Goal: Information Seeking & Learning: Find specific page/section

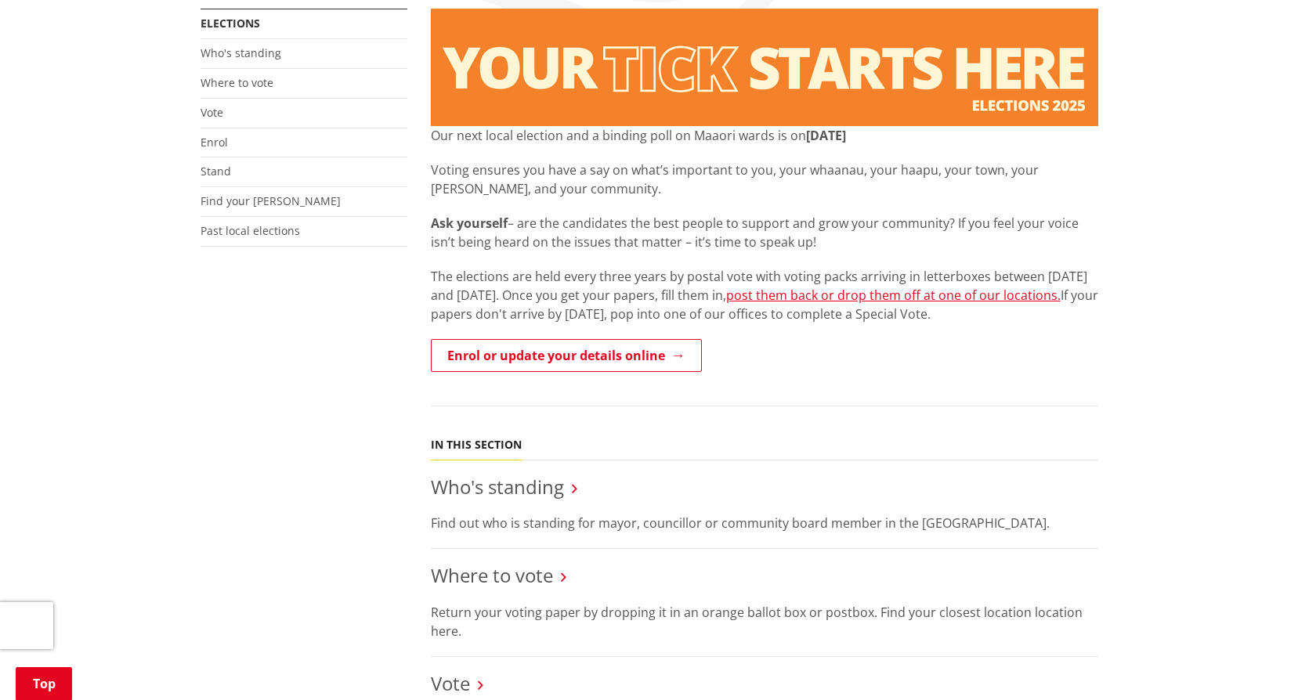
scroll to position [382, 0]
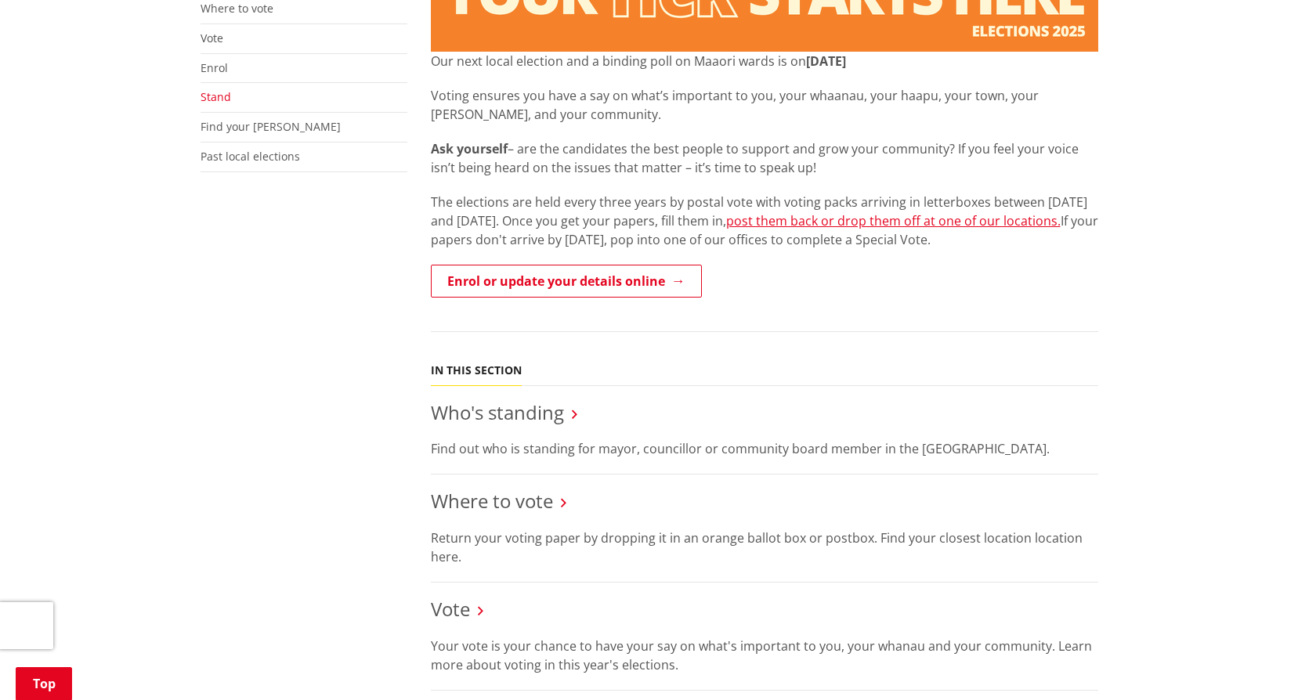
click at [222, 96] on link "Stand" at bounding box center [216, 96] width 31 height 15
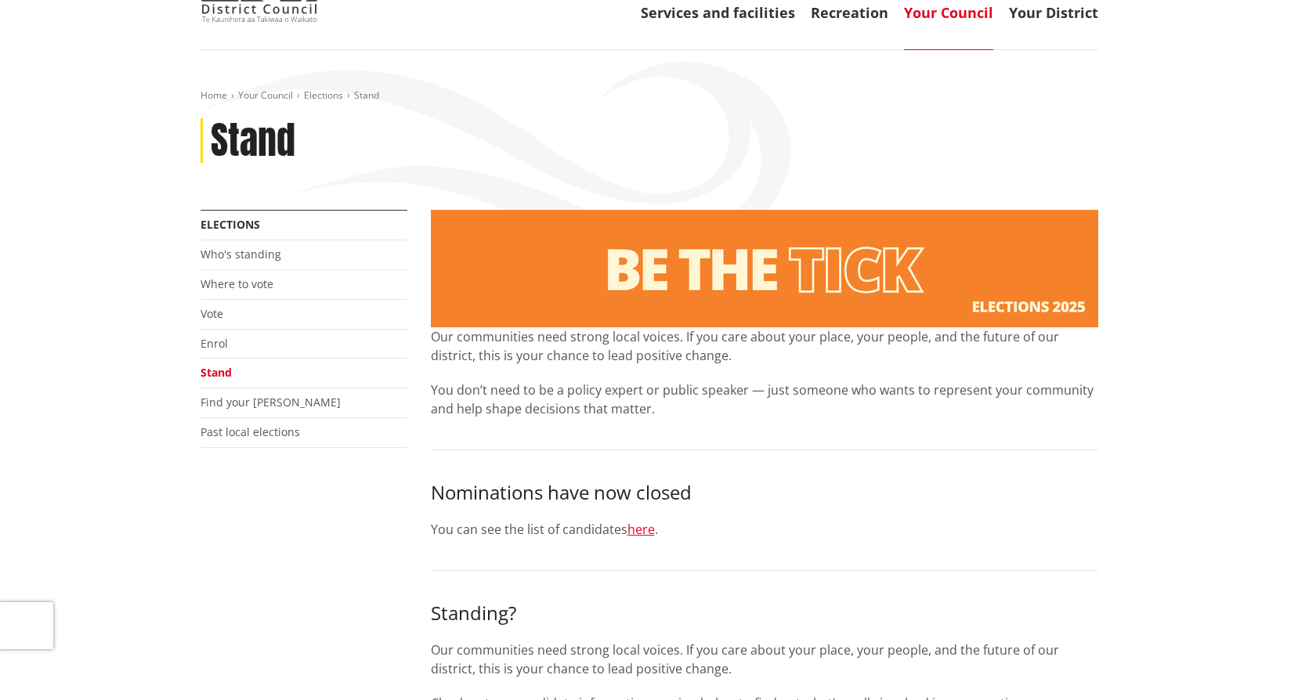
scroll to position [83, 0]
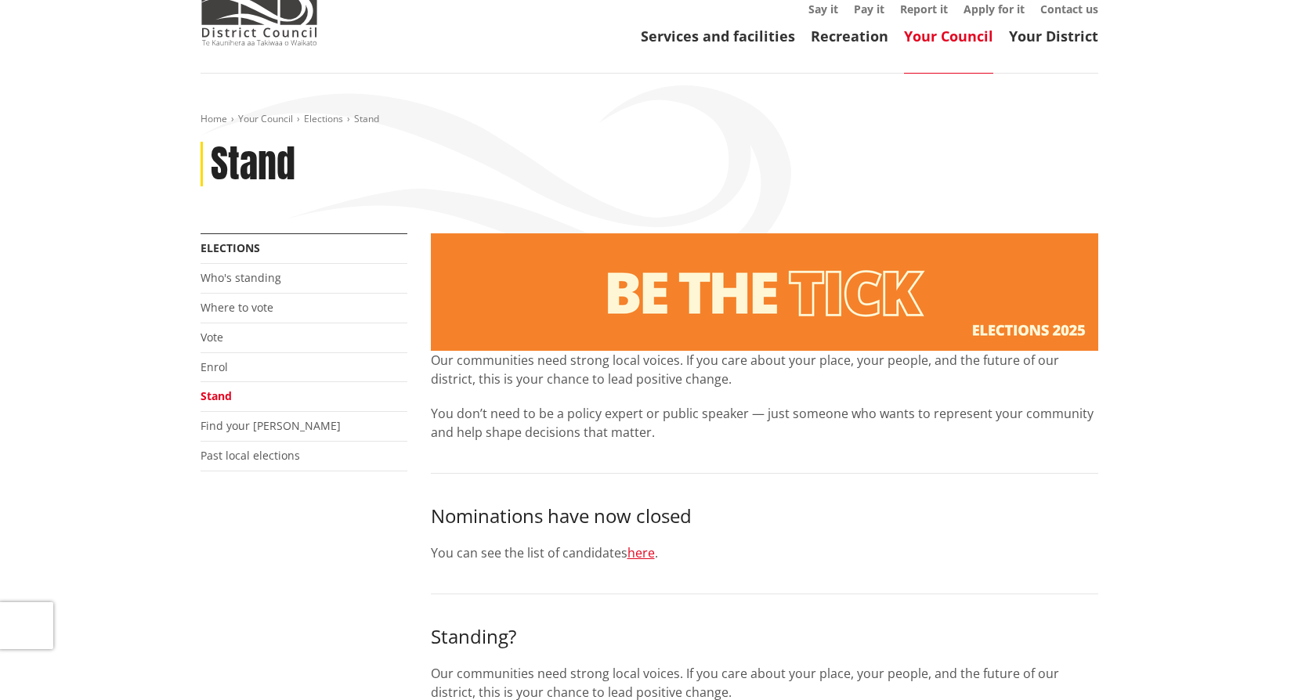
click at [222, 349] on li "Vote" at bounding box center [304, 338] width 207 height 30
click at [219, 342] on link "Vote" at bounding box center [212, 337] width 23 height 15
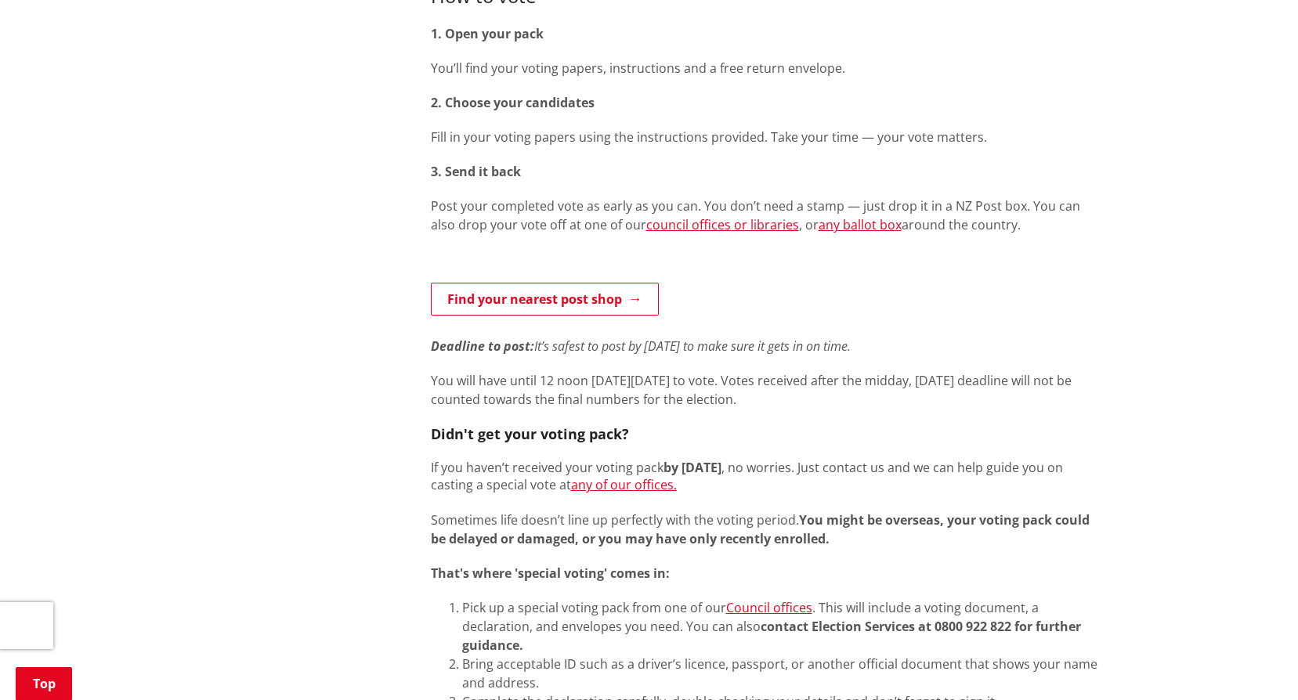
scroll to position [72, 0]
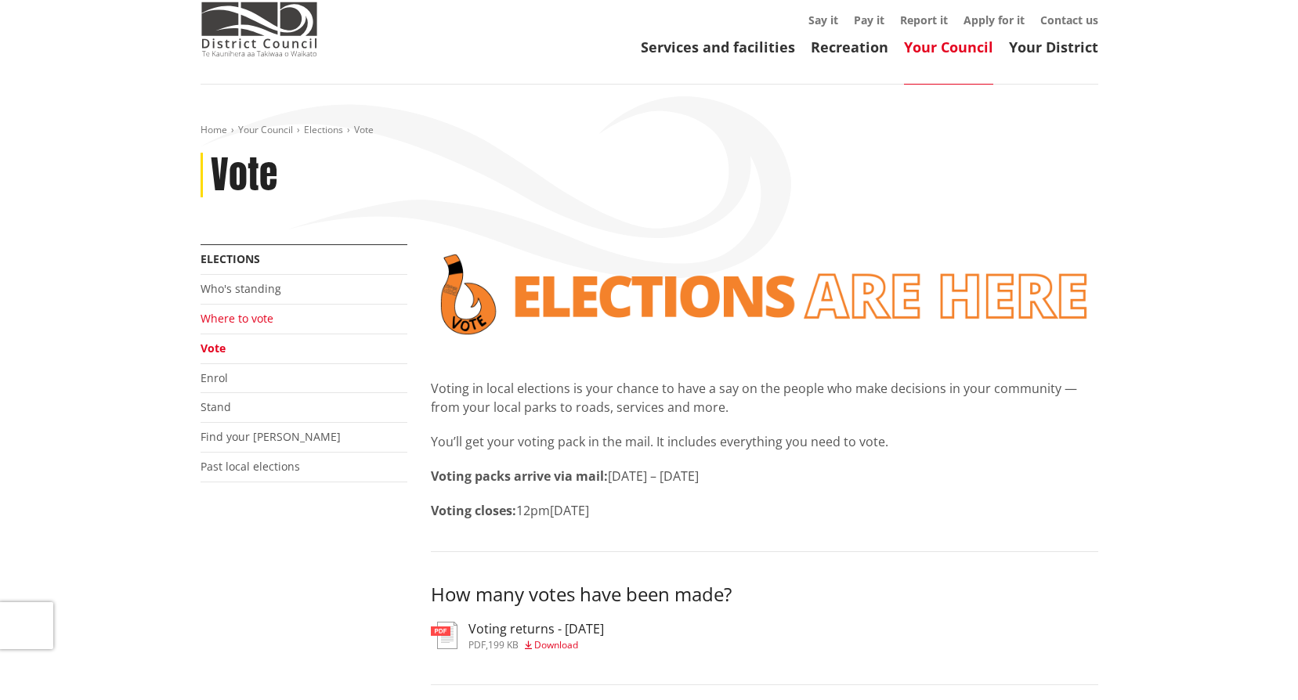
click at [258, 318] on link "Where to vote" at bounding box center [237, 318] width 73 height 15
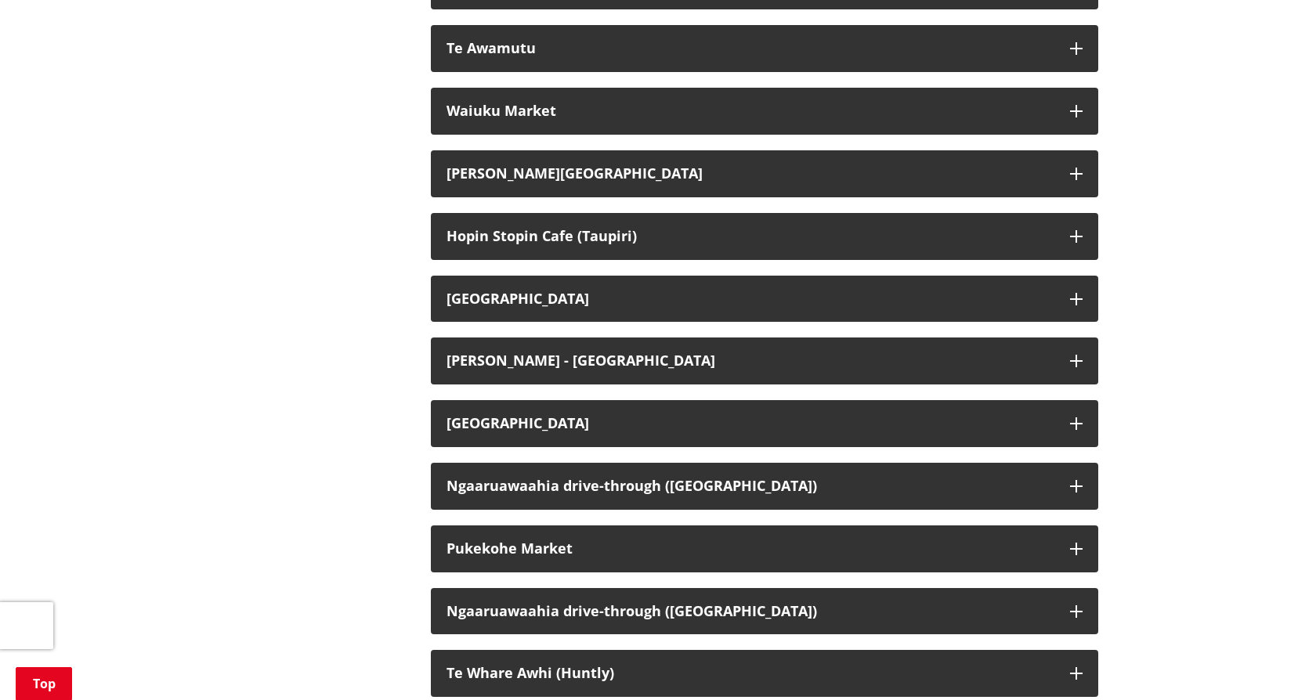
scroll to position [3170, 0]
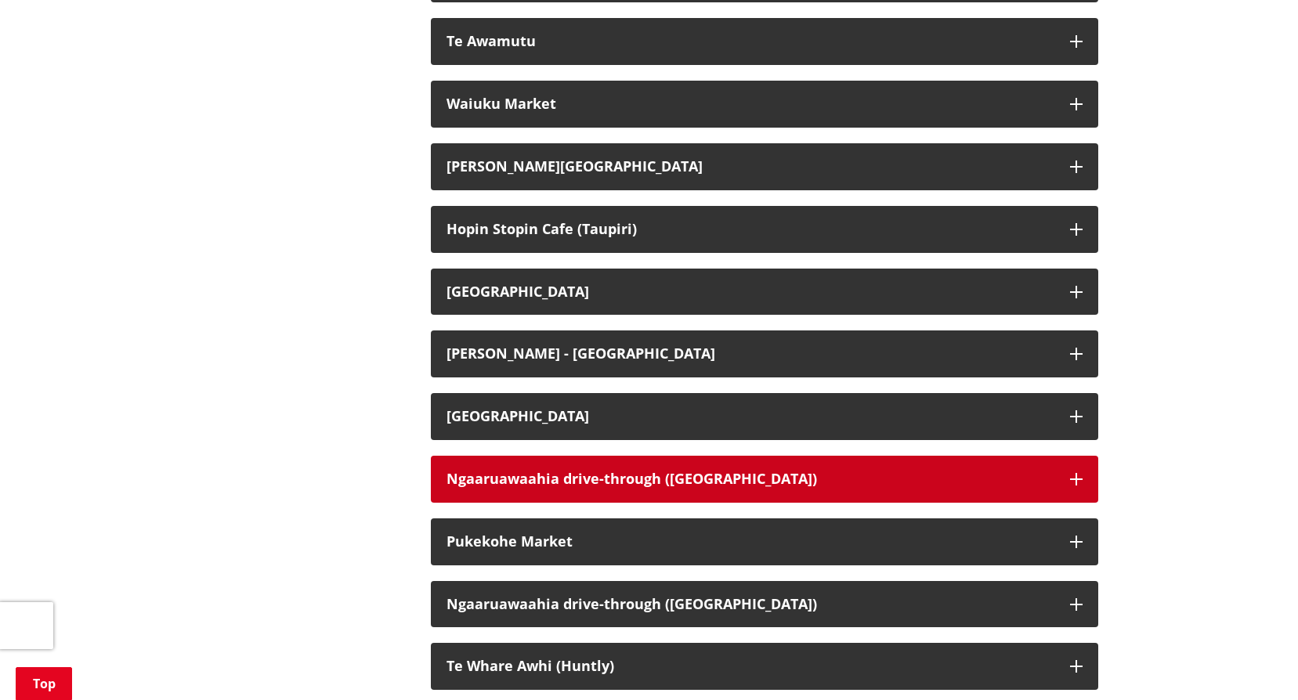
click at [1078, 503] on button "Ngaaruawaahia drive-through ([GEOGRAPHIC_DATA])" at bounding box center [764, 479] width 667 height 47
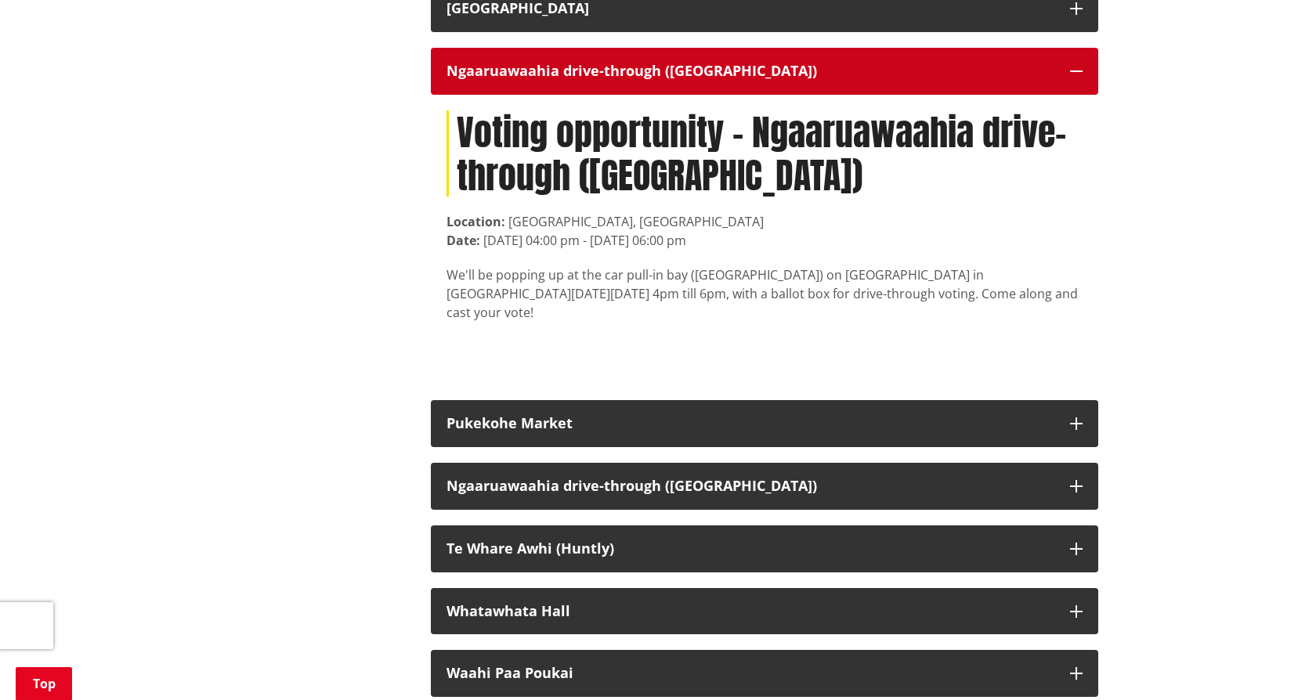
scroll to position [3606, 0]
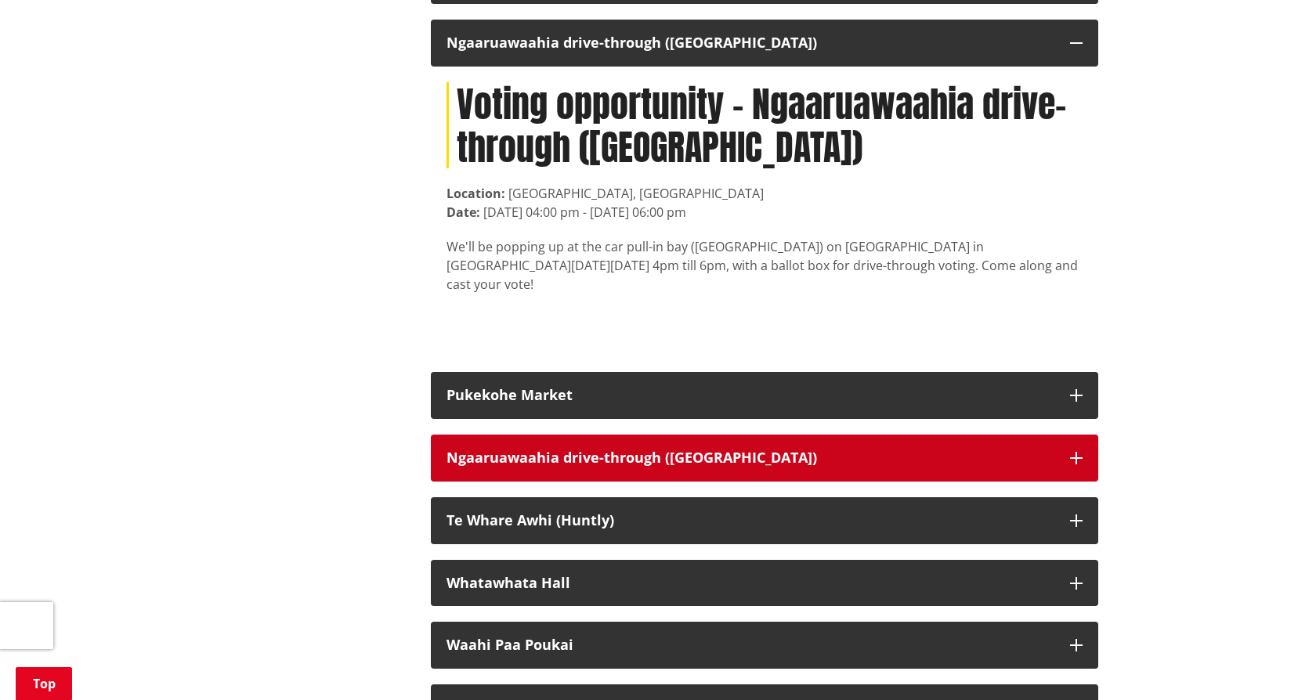
click at [1086, 456] on button "Ngaaruawaahia drive-through ([GEOGRAPHIC_DATA])" at bounding box center [764, 458] width 667 height 47
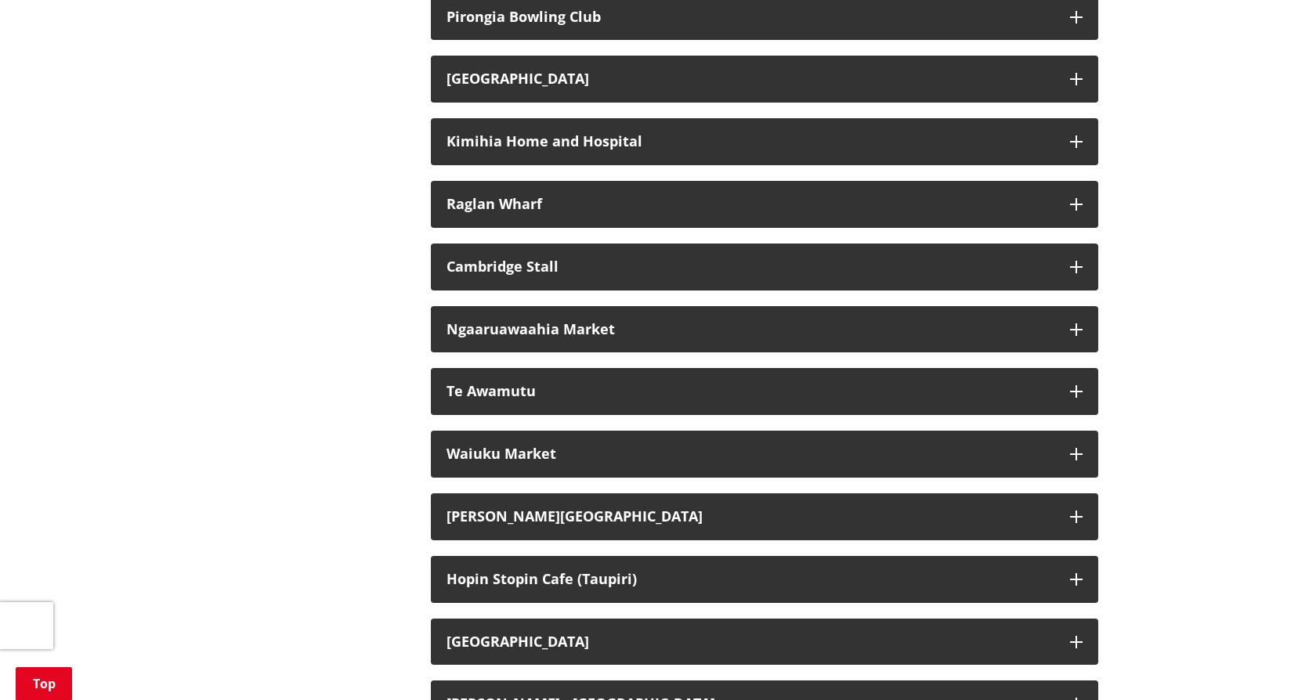
scroll to position [2827, 0]
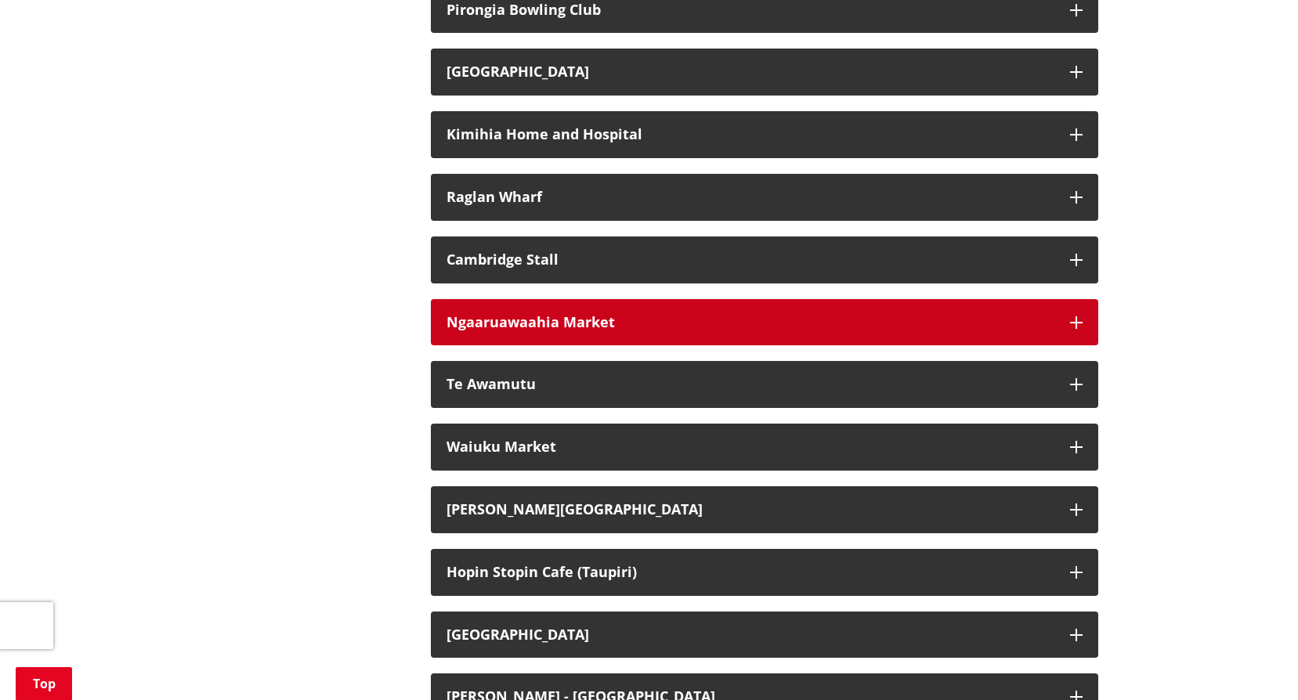
click at [1083, 338] on button "Ngaaruawaahia Market" at bounding box center [764, 322] width 667 height 47
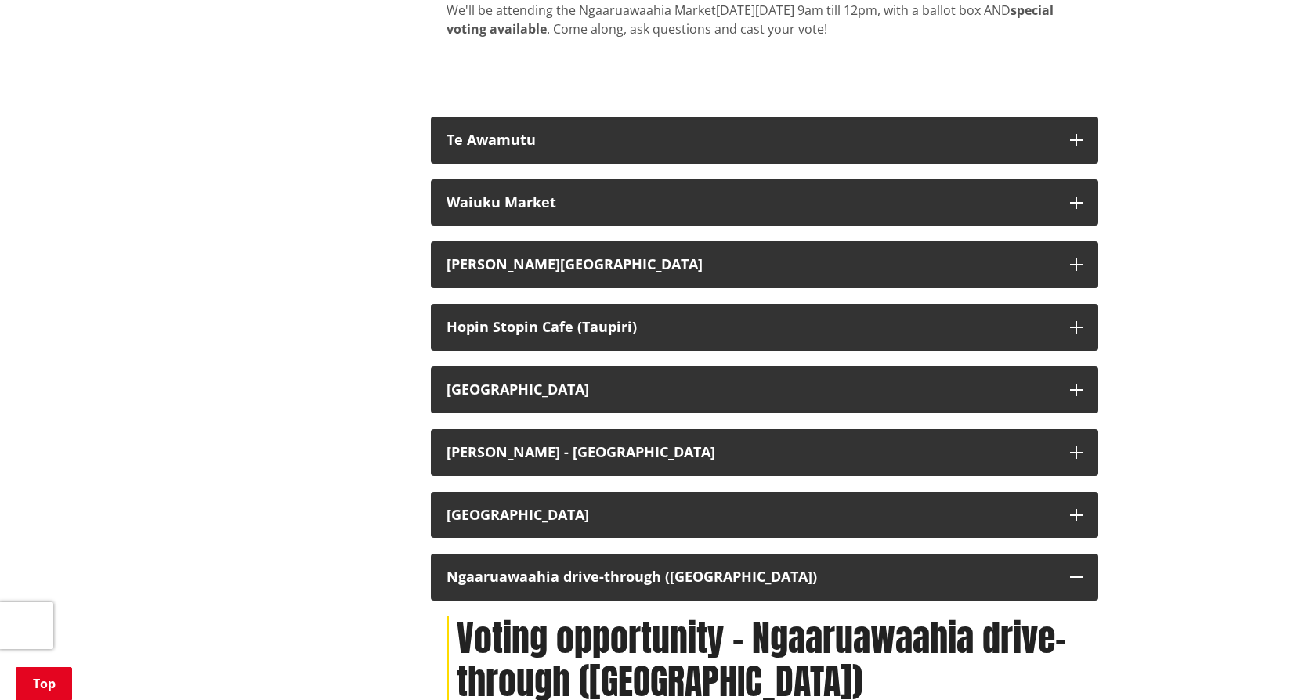
scroll to position [3316, 0]
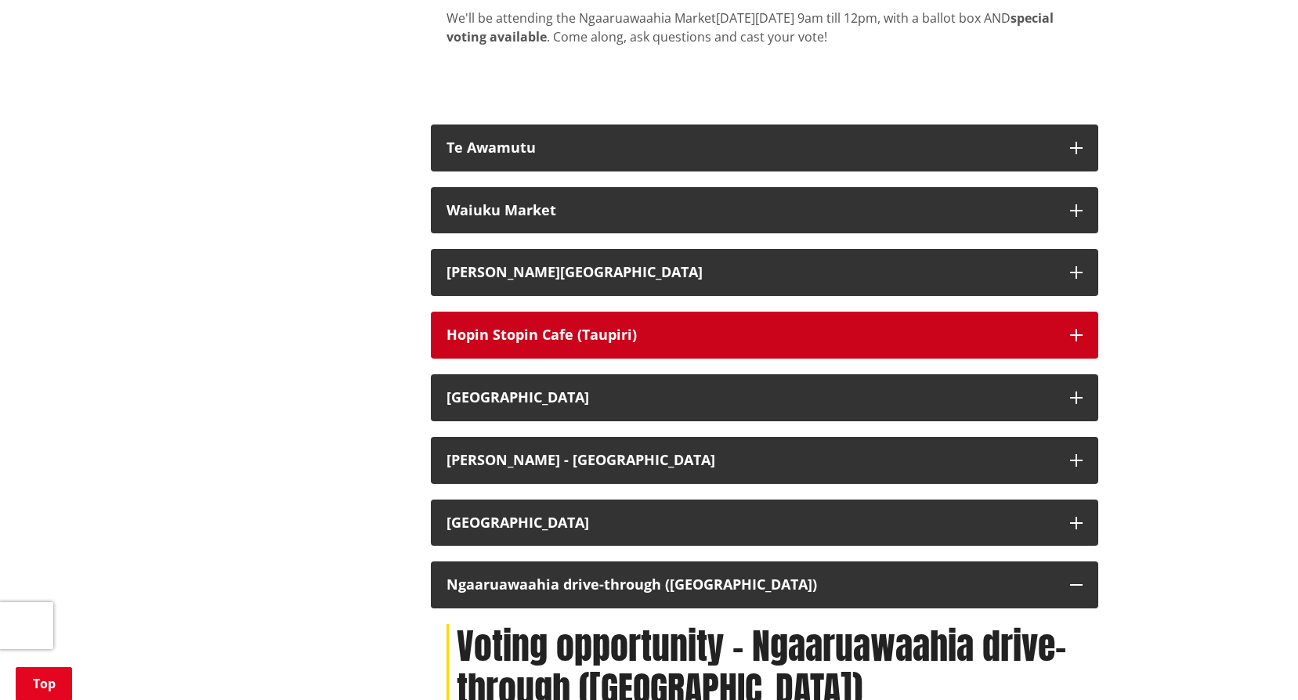
click at [1075, 342] on icon "button" at bounding box center [1076, 335] width 13 height 13
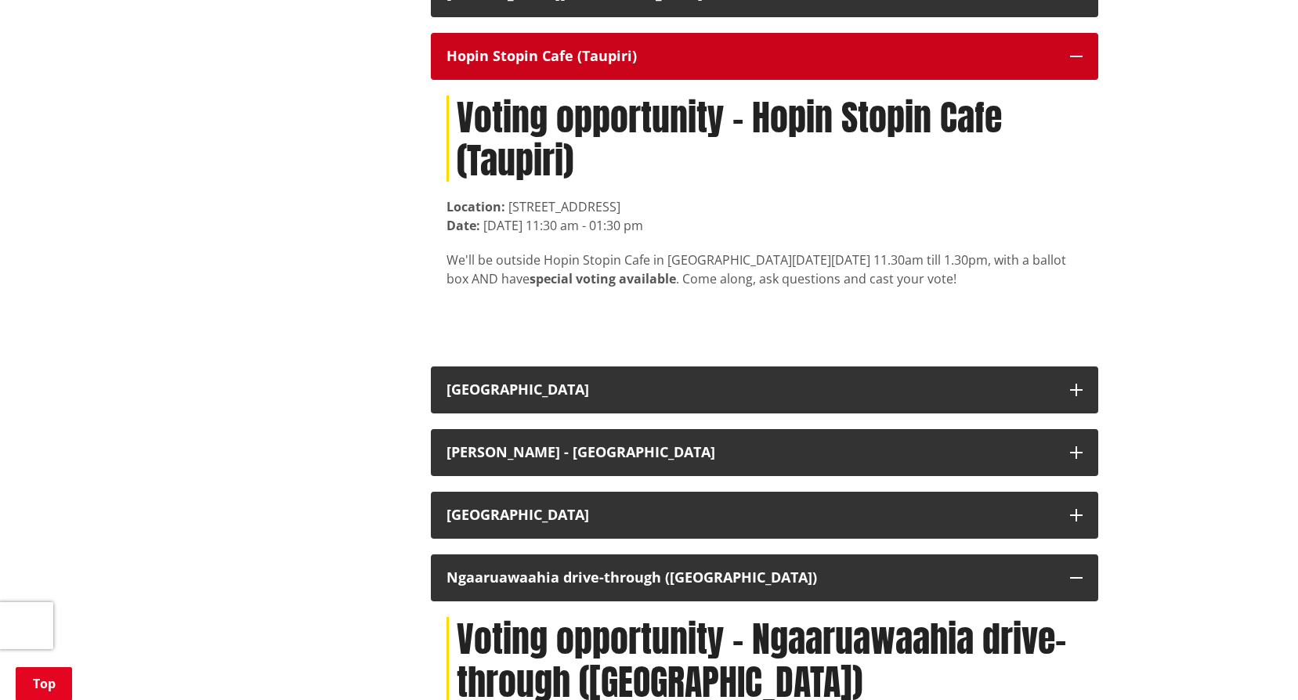
scroll to position [3635, 0]
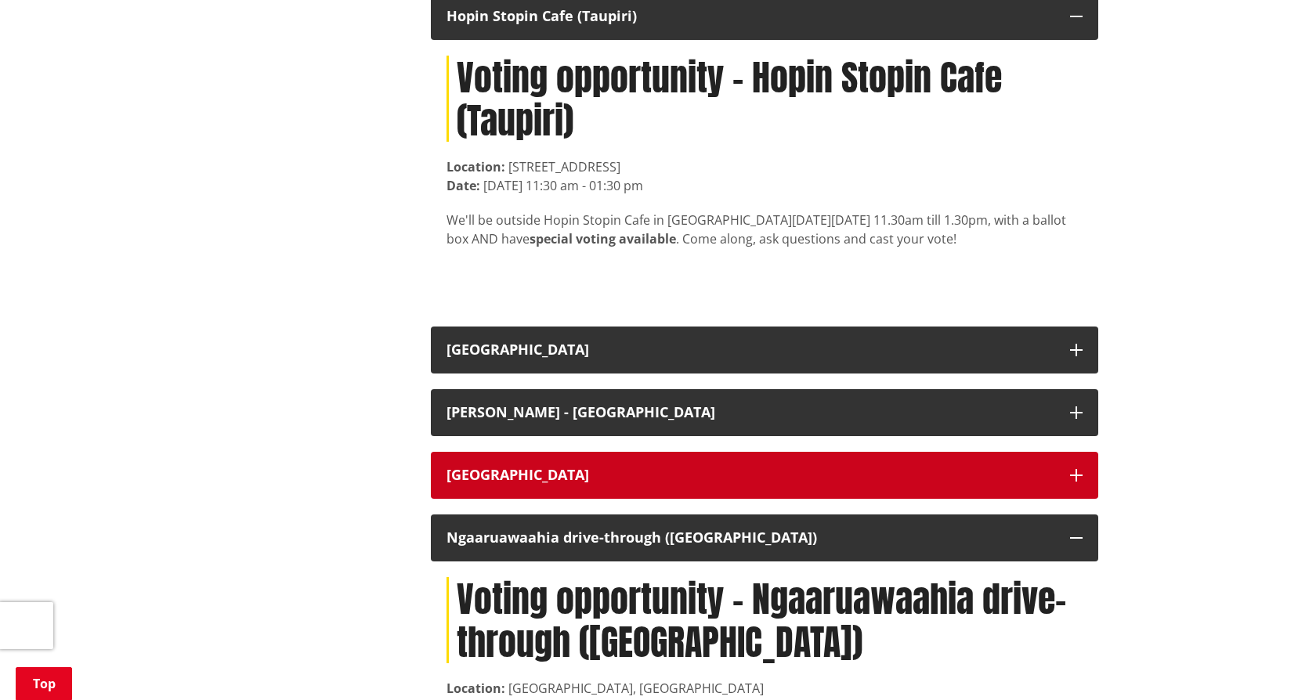
click at [1074, 482] on icon "button" at bounding box center [1076, 475] width 13 height 13
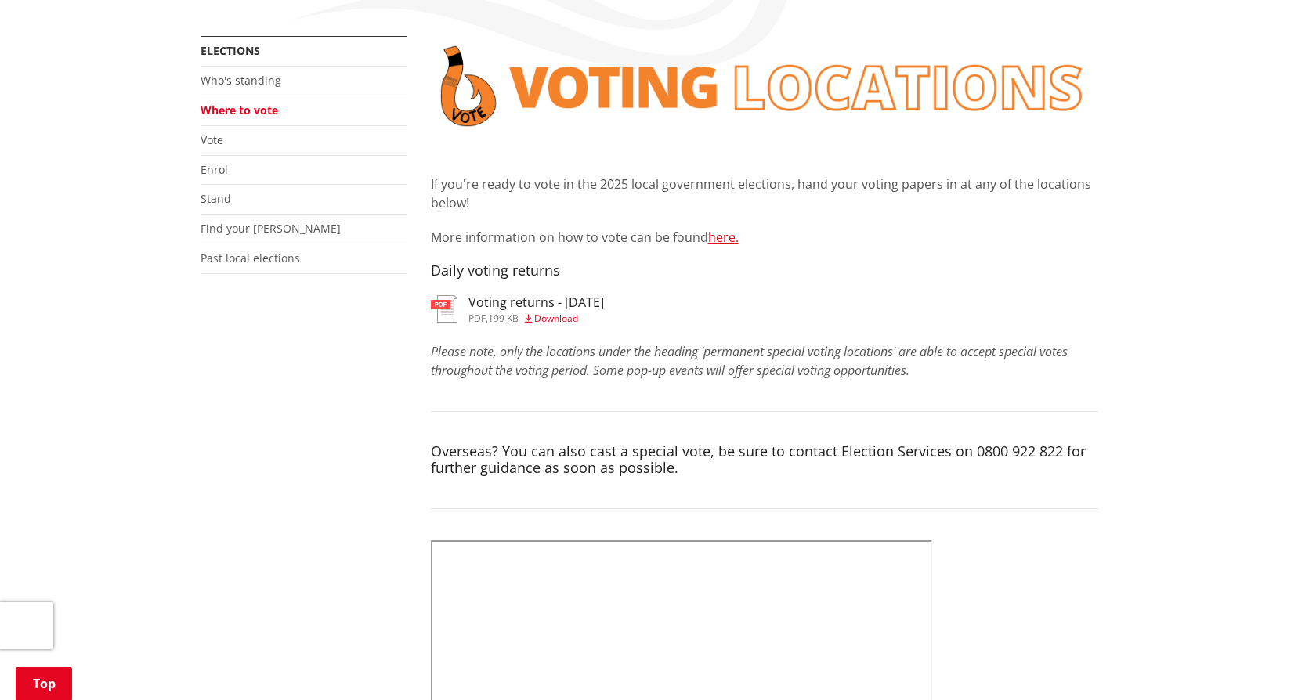
scroll to position [272, 0]
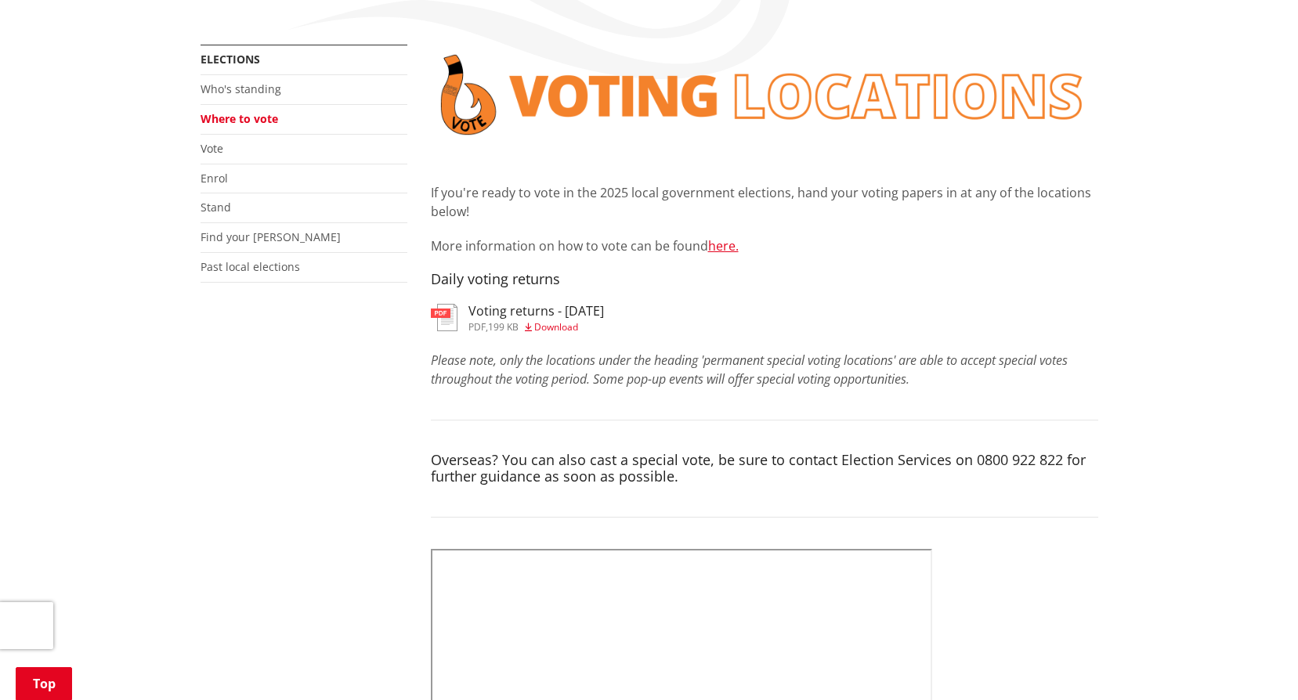
click at [571, 331] on span "Download" at bounding box center [556, 326] width 44 height 13
